Goal: Information Seeking & Learning: Learn about a topic

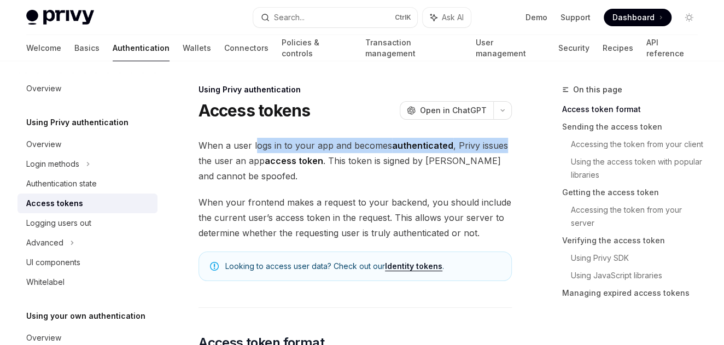
click at [507, 147] on span "When a user logs in to your app and becomes authenticated , Privy issues the us…" at bounding box center [355, 161] width 313 height 46
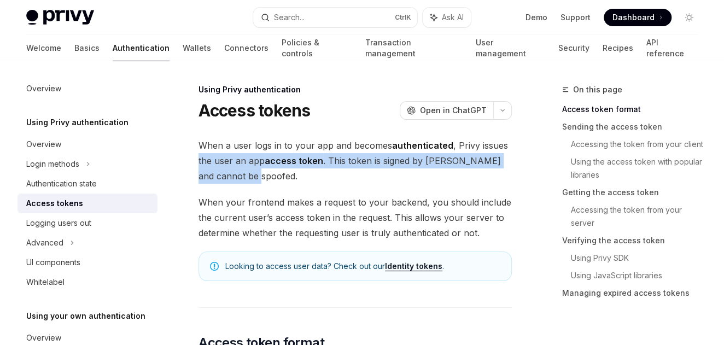
drag, startPoint x: 194, startPoint y: 163, endPoint x: 459, endPoint y: 173, distance: 265.5
drag, startPoint x: 459, startPoint y: 173, endPoint x: 266, endPoint y: 177, distance: 192.6
click at [266, 177] on span "When a user logs in to your app and becomes authenticated , Privy issues the us…" at bounding box center [355, 161] width 313 height 46
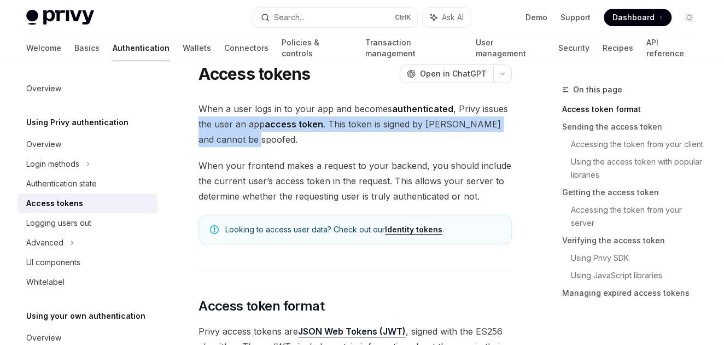
scroll to position [55, 0]
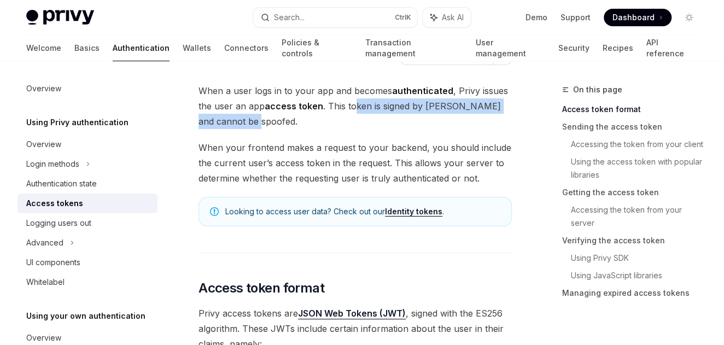
drag, startPoint x: 366, startPoint y: 110, endPoint x: 354, endPoint y: 105, distance: 13.0
click at [354, 105] on span "When a user logs in to your app and becomes authenticated , Privy issues the us…" at bounding box center [355, 106] width 313 height 46
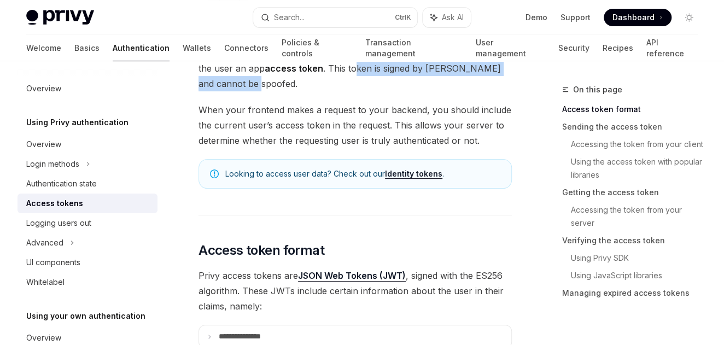
scroll to position [109, 0]
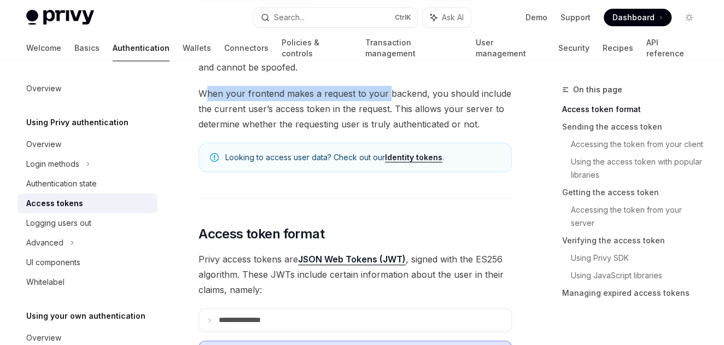
drag, startPoint x: 212, startPoint y: 94, endPoint x: 387, endPoint y: 92, distance: 175.6
click at [387, 92] on span "When your frontend makes a request to your backend, you should include the curr…" at bounding box center [355, 109] width 313 height 46
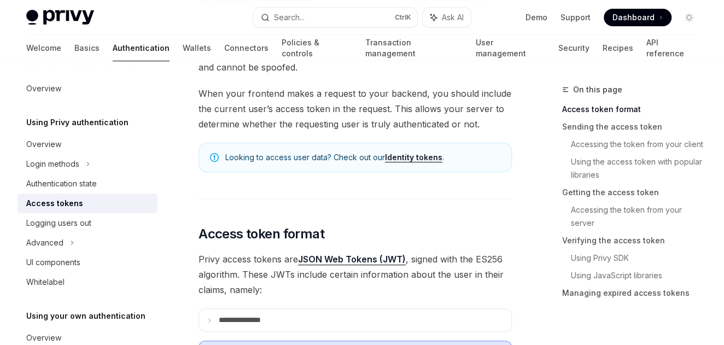
click at [239, 108] on span "When your frontend makes a request to your backend, you should include the curr…" at bounding box center [355, 109] width 313 height 46
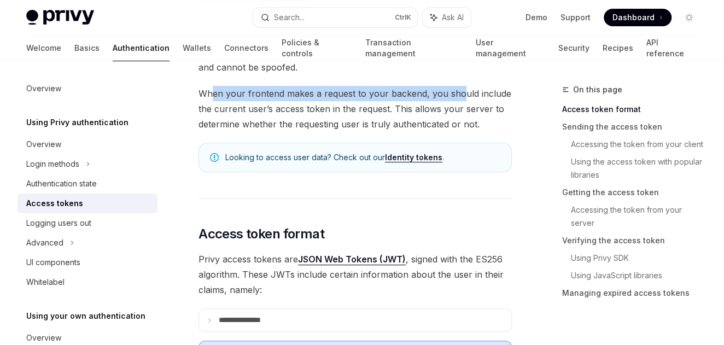
drag, startPoint x: 215, startPoint y: 87, endPoint x: 465, endPoint y: 91, distance: 250.1
click at [465, 91] on span "When your frontend makes a request to your backend, you should include the curr…" at bounding box center [355, 109] width 313 height 46
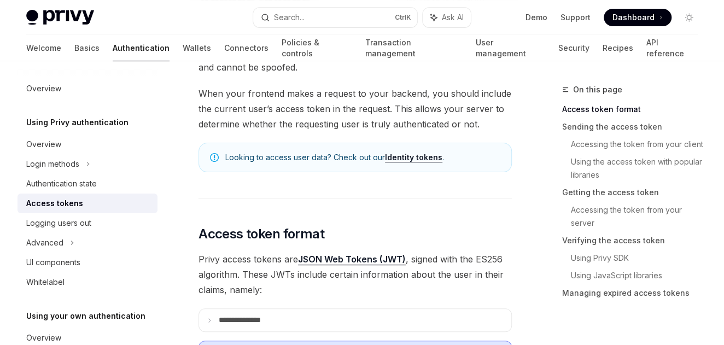
drag, startPoint x: 465, startPoint y: 91, endPoint x: 468, endPoint y: 101, distance: 9.7
click at [479, 101] on span "When your frontend makes a request to your backend, you should include the curr…" at bounding box center [355, 109] width 313 height 46
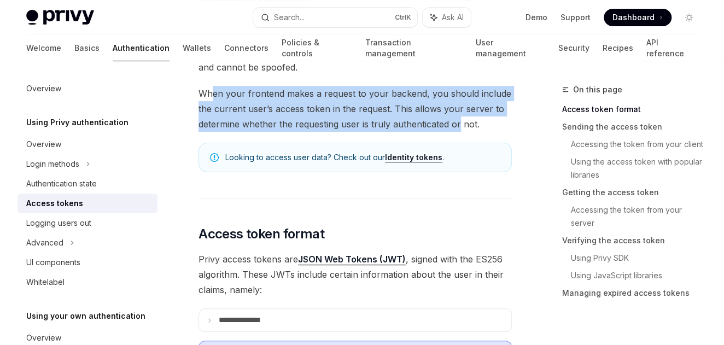
drag, startPoint x: 210, startPoint y: 94, endPoint x: 461, endPoint y: 125, distance: 253.1
click at [461, 125] on span "When your frontend makes a request to your backend, you should include the curr…" at bounding box center [355, 109] width 313 height 46
click at [422, 113] on span "When your frontend makes a request to your backend, you should include the curr…" at bounding box center [355, 109] width 313 height 46
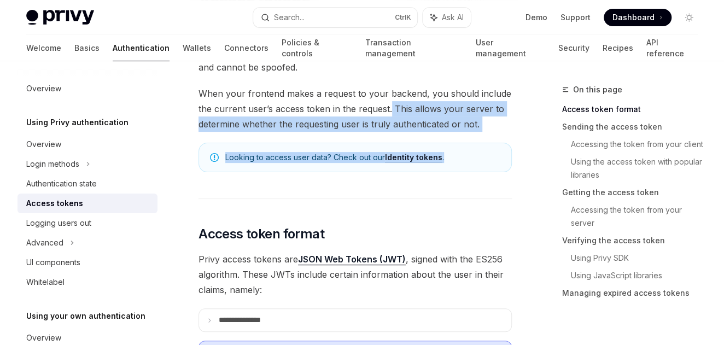
drag, startPoint x: 391, startPoint y: 105, endPoint x: 469, endPoint y: 135, distance: 84.1
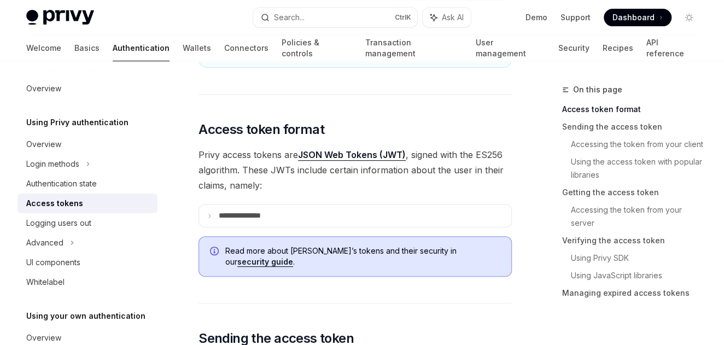
scroll to position [219, 0]
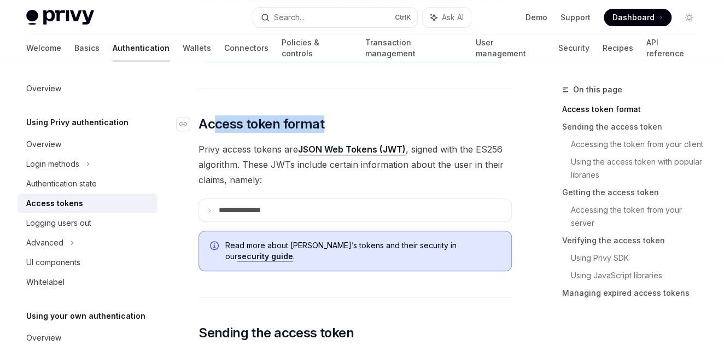
drag, startPoint x: 216, startPoint y: 124, endPoint x: 387, endPoint y: 130, distance: 171.4
click at [387, 130] on h2 "​ Access token format" at bounding box center [355, 124] width 313 height 18
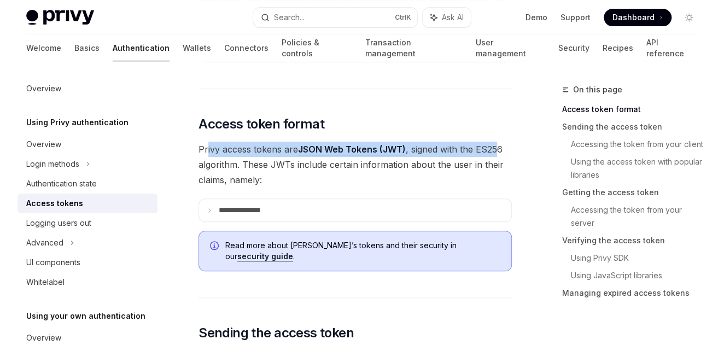
drag, startPoint x: 208, startPoint y: 155, endPoint x: 498, endPoint y: 145, distance: 289.6
click at [498, 145] on span "Privy access tokens are JSON Web Tokens (JWT) , signed with the ES256 algorithm…" at bounding box center [355, 165] width 313 height 46
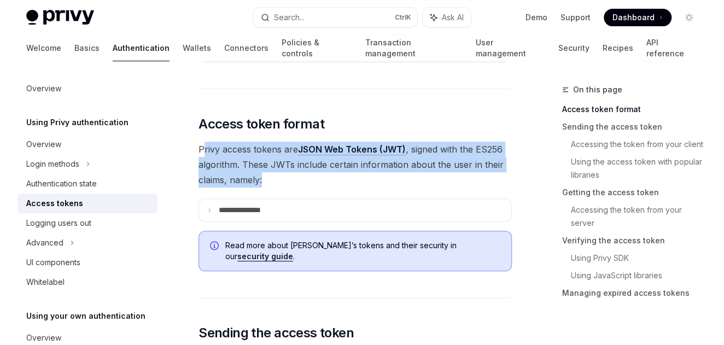
drag, startPoint x: 498, startPoint y: 145, endPoint x: 202, endPoint y: 152, distance: 295.5
click at [202, 152] on span "Privy access tokens are JSON Web Tokens (JWT) , signed with the ES256 algorithm…" at bounding box center [355, 165] width 313 height 46
drag, startPoint x: 202, startPoint y: 152, endPoint x: 234, endPoint y: 176, distance: 39.4
click at [234, 176] on span "Privy access tokens are JSON Web Tokens (JWT) , signed with the ES256 algorithm…" at bounding box center [355, 165] width 313 height 46
click at [222, 163] on span "Privy access tokens are JSON Web Tokens (JWT) , signed with the ES256 algorithm…" at bounding box center [355, 165] width 313 height 46
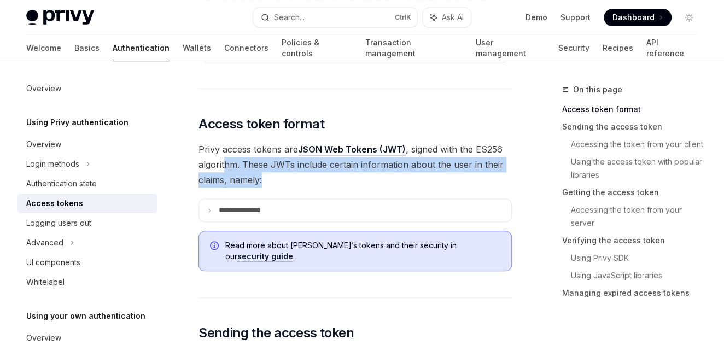
drag, startPoint x: 228, startPoint y: 162, endPoint x: 498, endPoint y: 179, distance: 270.8
click at [498, 179] on span "Privy access tokens are JSON Web Tokens (JWT) , signed with the ES256 algorithm…" at bounding box center [355, 165] width 313 height 46
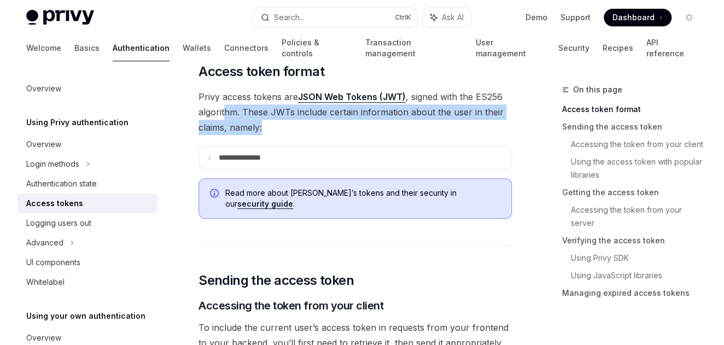
scroll to position [328, 0]
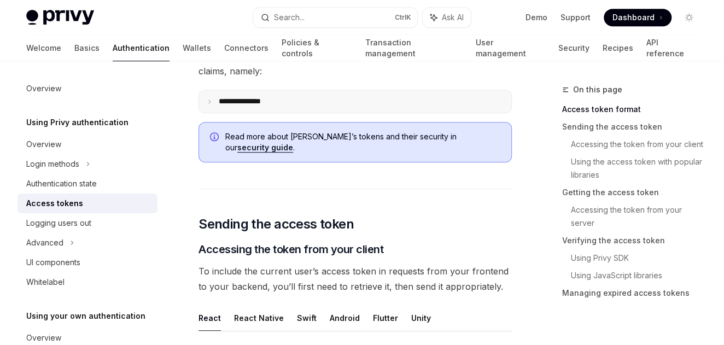
click at [234, 104] on p "**********" at bounding box center [249, 101] width 60 height 9
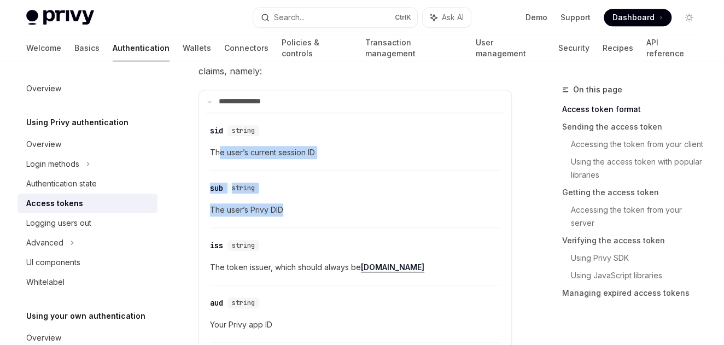
drag, startPoint x: 273, startPoint y: 156, endPoint x: 323, endPoint y: 223, distance: 83.3
click at [323, 223] on div "​ sid string The user’s current session ID ​ sub string The user’s Privy DID ​ …" at bounding box center [355, 292] width 299 height 358
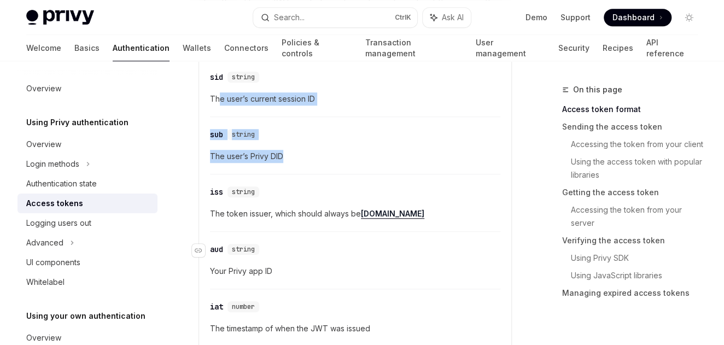
scroll to position [438, 0]
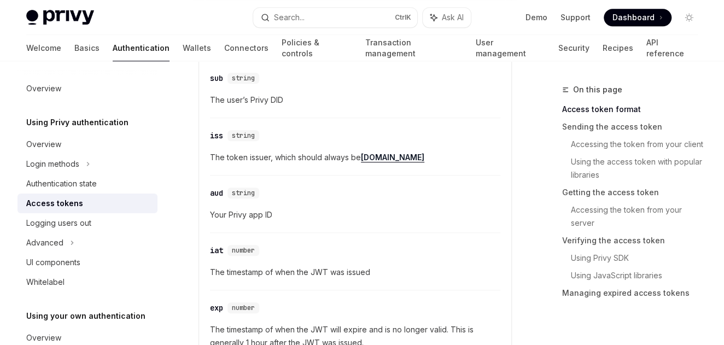
drag, startPoint x: 212, startPoint y: 160, endPoint x: 345, endPoint y: 161, distance: 133.0
click at [345, 161] on span "The token issuer, which should always be privy.io" at bounding box center [355, 157] width 291 height 13
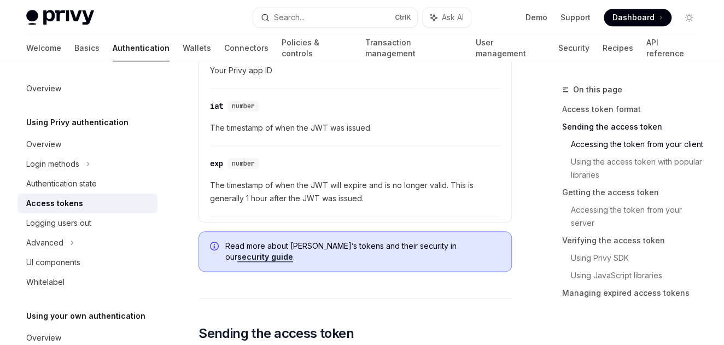
scroll to position [602, 0]
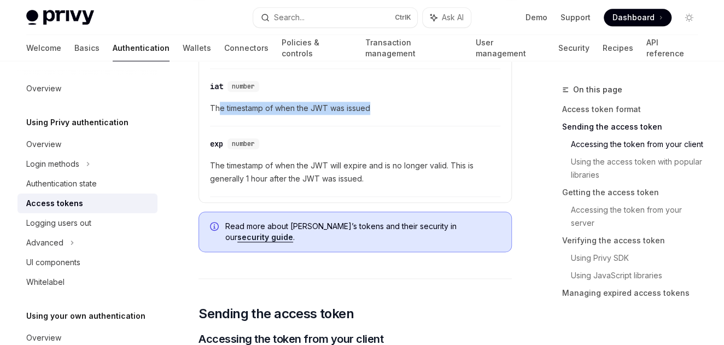
drag, startPoint x: 222, startPoint y: 107, endPoint x: 389, endPoint y: 109, distance: 166.9
click at [389, 109] on span "The timestamp of when the JWT was issued" at bounding box center [355, 108] width 291 height 13
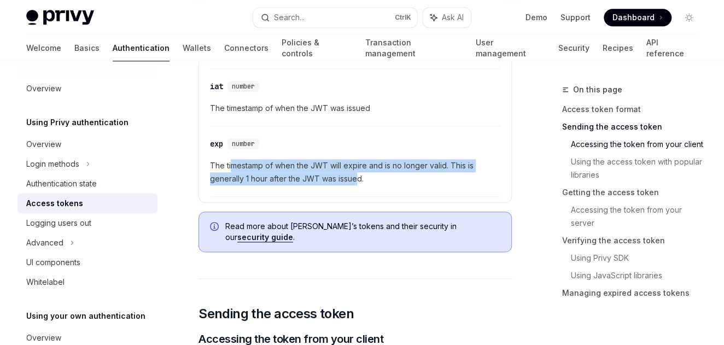
drag, startPoint x: 389, startPoint y: 109, endPoint x: 230, endPoint y: 150, distance: 164.4
click at [230, 150] on div "​ exp number The timestamp of when the JWT will expire and is no longer valid. …" at bounding box center [355, 164] width 291 height 65
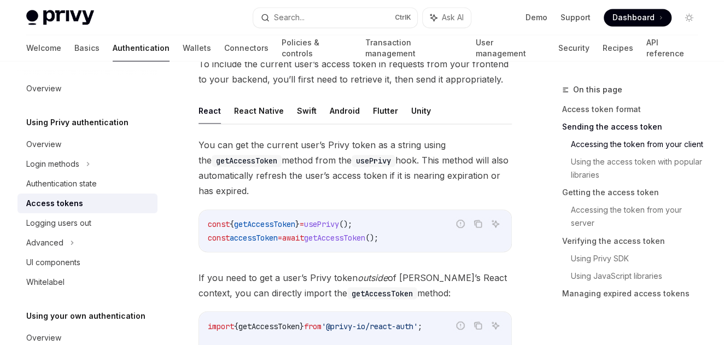
scroll to position [875, 0]
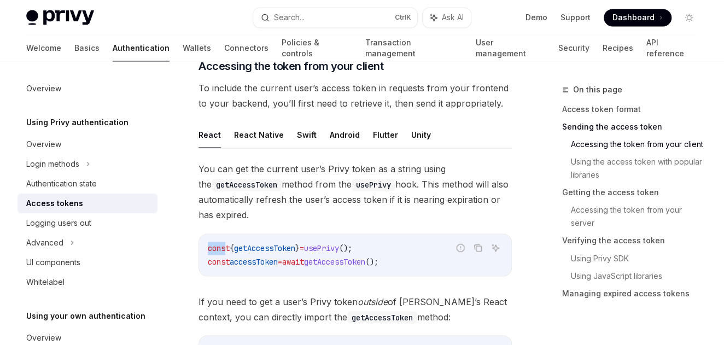
drag, startPoint x: 227, startPoint y: 234, endPoint x: 426, endPoint y: 253, distance: 200.1
click at [426, 253] on div "Report incorrect code Copy Ask AI const { getAccessToken } = usePrivy (); const…" at bounding box center [355, 255] width 313 height 43
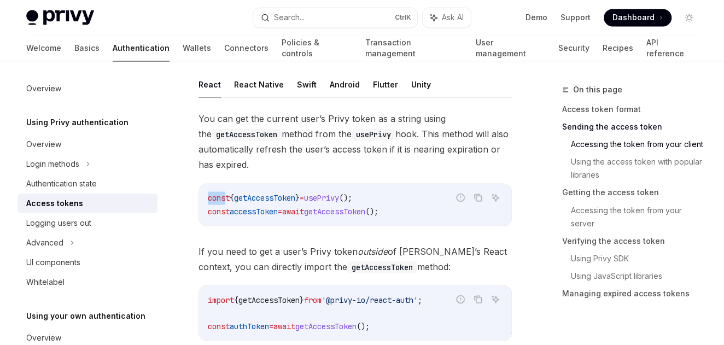
scroll to position [1039, 0]
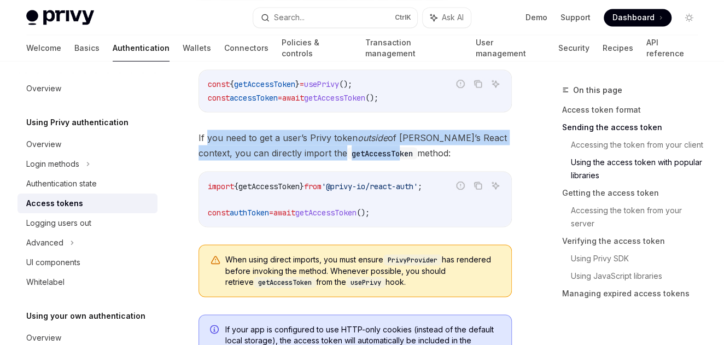
drag, startPoint x: 206, startPoint y: 126, endPoint x: 350, endPoint y: 143, distance: 145.0
click at [350, 143] on span "If you need to get a user’s Privy token outside of Privy’s React context, you c…" at bounding box center [355, 145] width 313 height 31
drag, startPoint x: 350, startPoint y: 143, endPoint x: 232, endPoint y: 127, distance: 118.7
click at [232, 130] on span "If you need to get a user’s Privy token outside of Privy’s React context, you c…" at bounding box center [355, 145] width 313 height 31
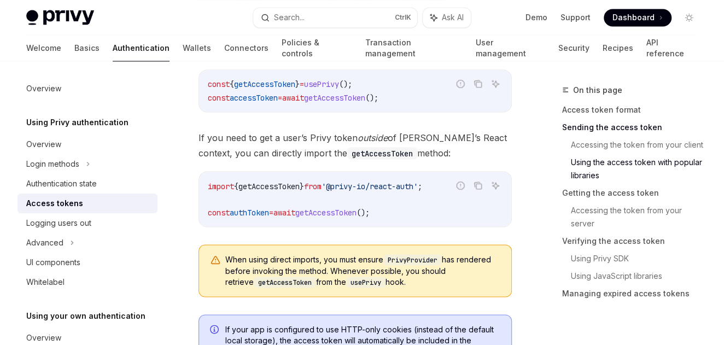
click at [201, 130] on span "If you need to get a user’s Privy token outside of Privy’s React context, you c…" at bounding box center [355, 145] width 313 height 31
drag, startPoint x: 199, startPoint y: 121, endPoint x: 431, endPoint y: 142, distance: 232.9
click at [431, 142] on span "If you need to get a user’s Privy token outside of Privy’s React context, you c…" at bounding box center [355, 145] width 313 height 31
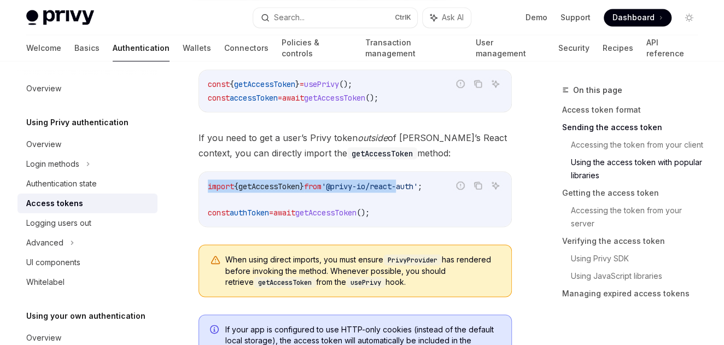
drag, startPoint x: 431, startPoint y: 142, endPoint x: 207, endPoint y: 173, distance: 226.0
click at [207, 173] on div "import { getAccessToken } from '@privy-io/react-auth' ; const authToken = await…" at bounding box center [355, 199] width 312 height 55
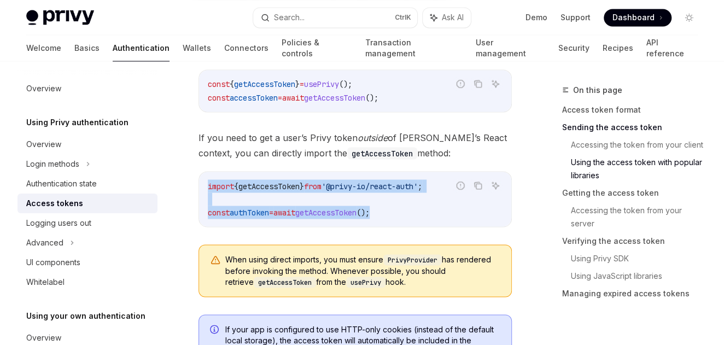
drag, startPoint x: 386, startPoint y: 200, endPoint x: 197, endPoint y: 160, distance: 192.8
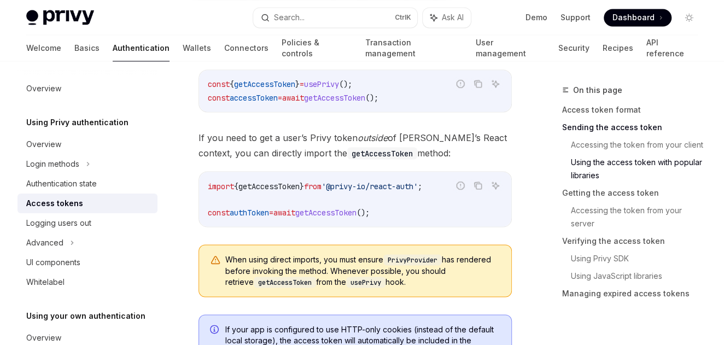
click at [379, 132] on em "outside" at bounding box center [373, 137] width 30 height 11
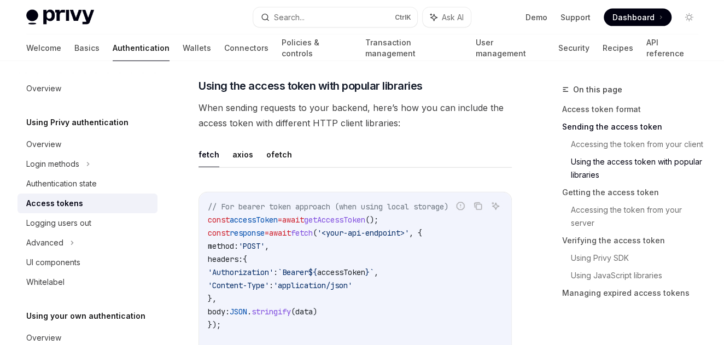
scroll to position [1313, 0]
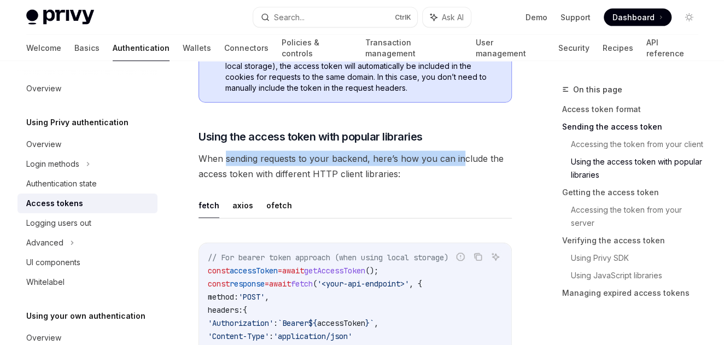
drag, startPoint x: 239, startPoint y: 141, endPoint x: 460, endPoint y: 154, distance: 221.4
click at [460, 154] on span "When sending requests to your backend, here’s how you can include the access to…" at bounding box center [355, 166] width 313 height 31
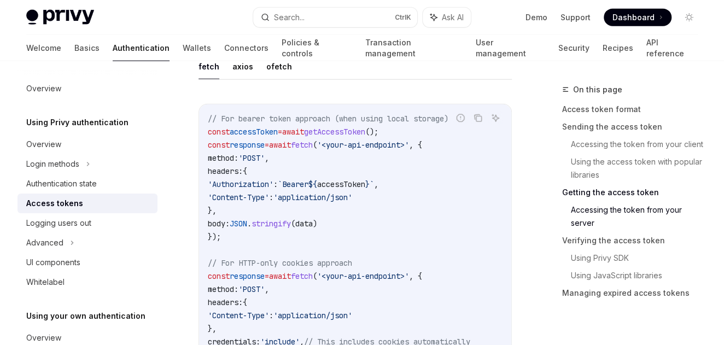
scroll to position [1477, 0]
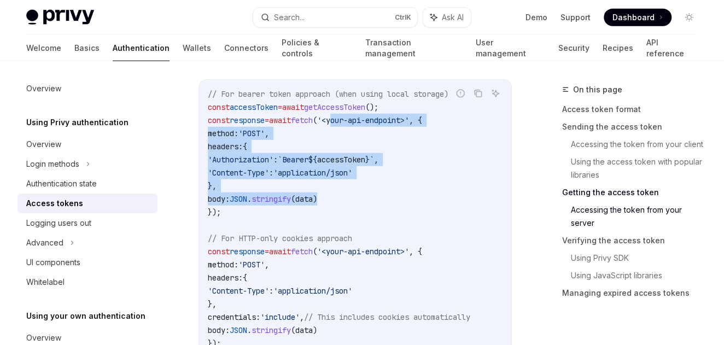
drag, startPoint x: 353, startPoint y: 105, endPoint x: 418, endPoint y: 183, distance: 101.4
click at [418, 183] on code "// For bearer token approach (when using local storage) const accessToken = awa…" at bounding box center [355, 219] width 295 height 263
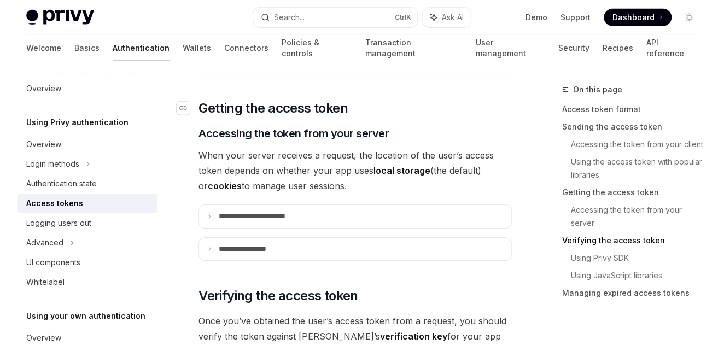
scroll to position [1805, 0]
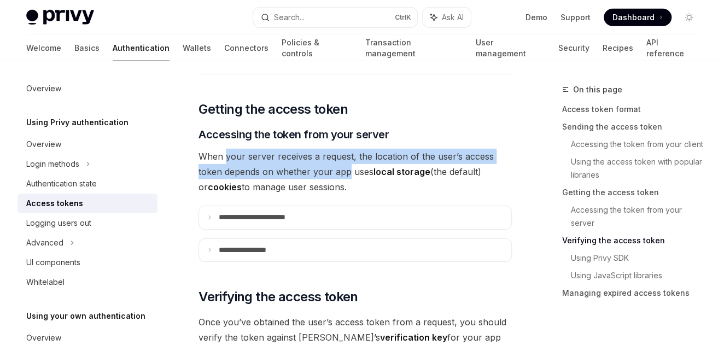
drag, startPoint x: 224, startPoint y: 143, endPoint x: 346, endPoint y: 154, distance: 122.0
click at [346, 154] on span "When your server receives a request, the location of the user’s access token de…" at bounding box center [355, 172] width 313 height 46
drag, startPoint x: 346, startPoint y: 154, endPoint x: 258, endPoint y: 160, distance: 88.3
click at [258, 160] on span "When your server receives a request, the location of the user’s access token de…" at bounding box center [355, 172] width 313 height 46
click at [241, 158] on span "When your server receives a request, the location of the user’s access token de…" at bounding box center [355, 172] width 313 height 46
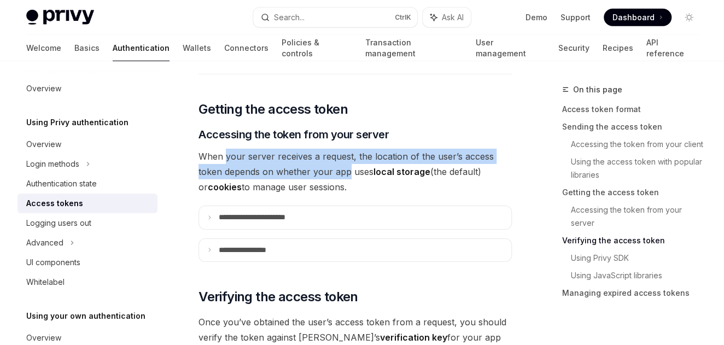
drag, startPoint x: 235, startPoint y: 158, endPoint x: 439, endPoint y: 174, distance: 204.7
click at [439, 174] on span "When your server receives a request, the location of the user’s access token de…" at bounding box center [355, 172] width 313 height 46
drag, startPoint x: 439, startPoint y: 174, endPoint x: 324, endPoint y: 181, distance: 115.1
click at [324, 181] on span "When your server receives a request, the location of the user’s access token de…" at bounding box center [355, 172] width 313 height 46
click at [266, 164] on span "When your server receives a request, the location of the user’s access token de…" at bounding box center [355, 172] width 313 height 46
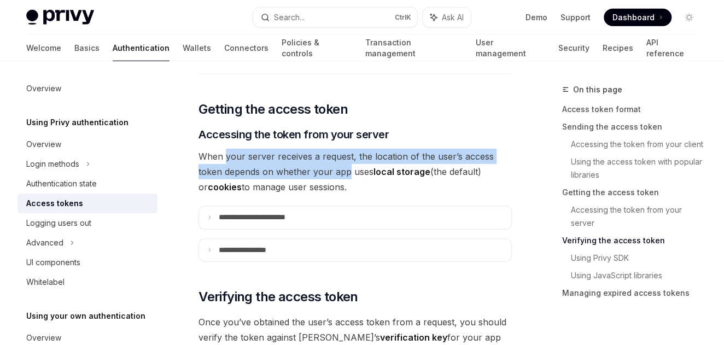
drag, startPoint x: 220, startPoint y: 160, endPoint x: 385, endPoint y: 177, distance: 165.0
click at [385, 177] on span "When your server receives a request, the location of the user’s access token de…" at bounding box center [355, 172] width 313 height 46
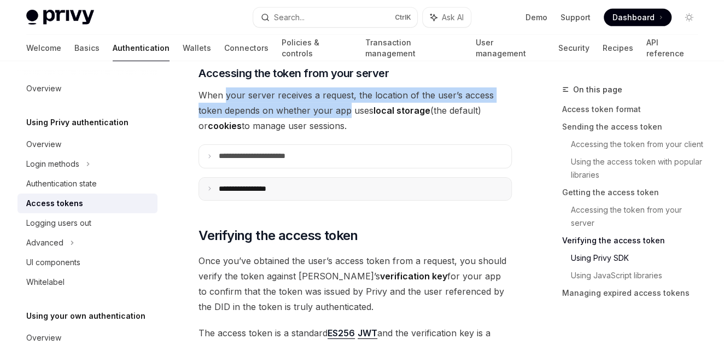
scroll to position [1915, 0]
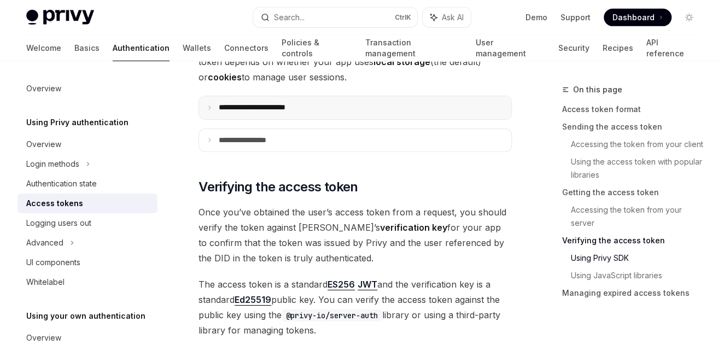
click at [212, 105] on icon at bounding box center [209, 107] width 5 height 5
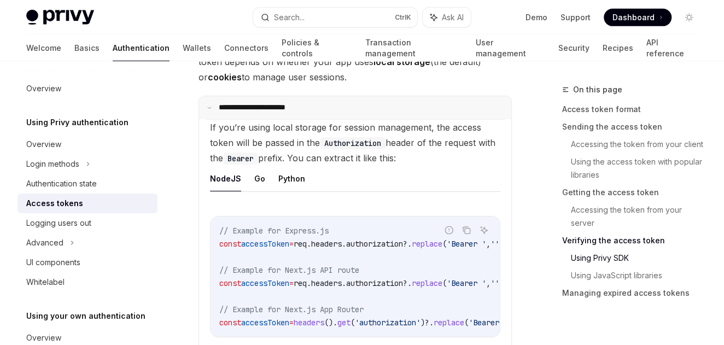
click at [212, 105] on icon at bounding box center [209, 107] width 5 height 5
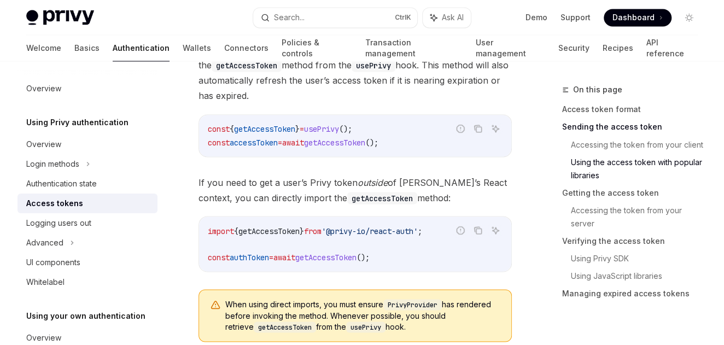
scroll to position [985, 0]
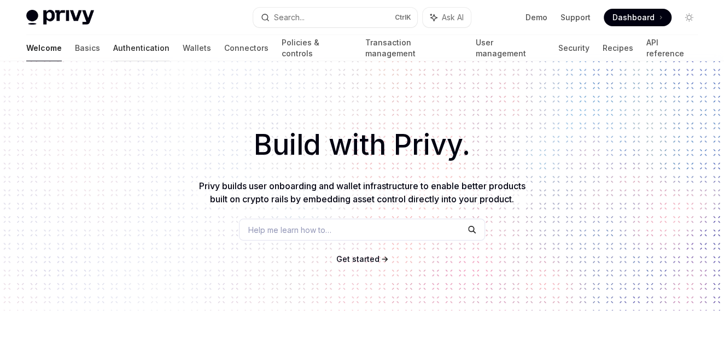
click at [113, 47] on link "Authentication" at bounding box center [141, 48] width 56 height 26
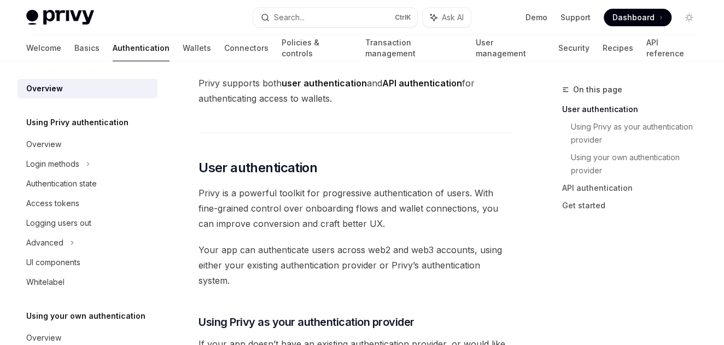
scroll to position [158, 0]
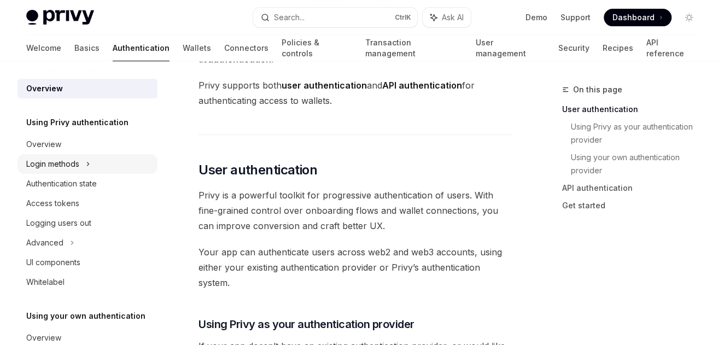
click at [72, 165] on div "Login methods" at bounding box center [52, 164] width 53 height 13
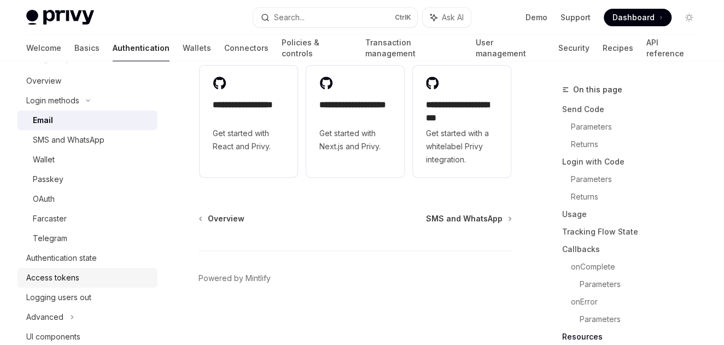
scroll to position [109, 0]
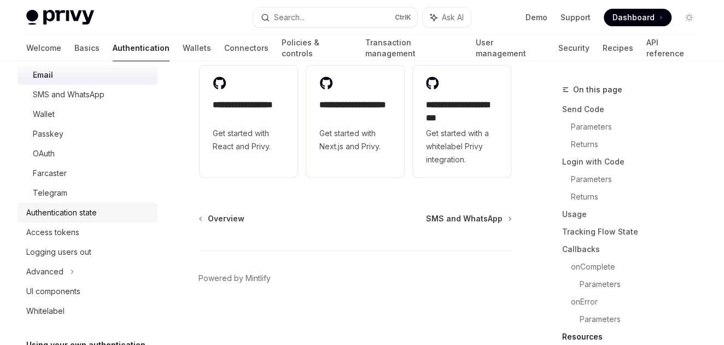
click at [73, 218] on div "Authentication state" at bounding box center [61, 212] width 71 height 13
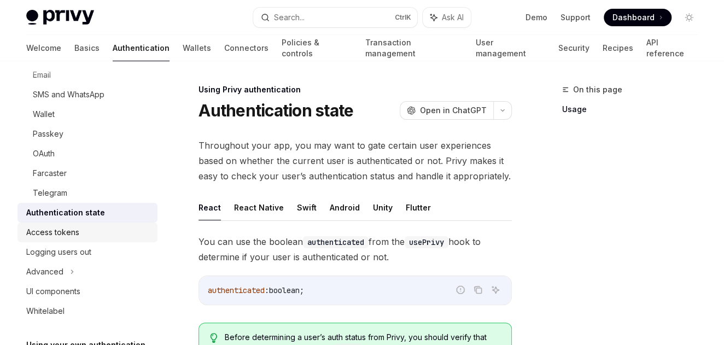
click at [72, 229] on div "Access tokens" at bounding box center [52, 232] width 53 height 13
type textarea "*"
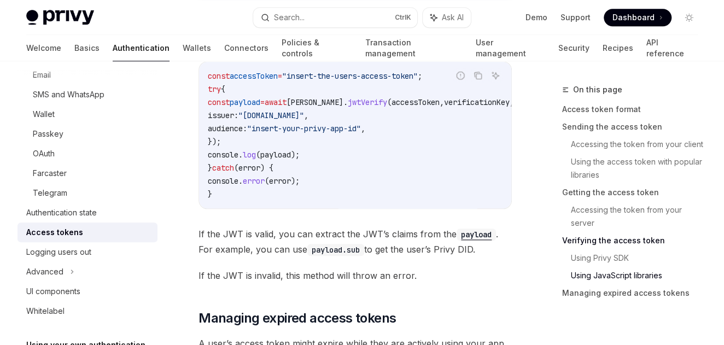
scroll to position [2845, 0]
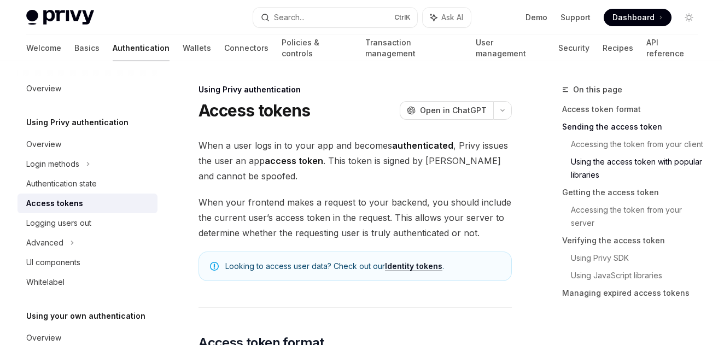
scroll to position [985, 0]
